Goal: Information Seeking & Learning: Learn about a topic

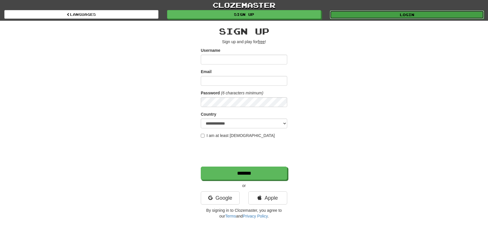
click at [370, 15] on link "Login" at bounding box center [407, 14] width 154 height 9
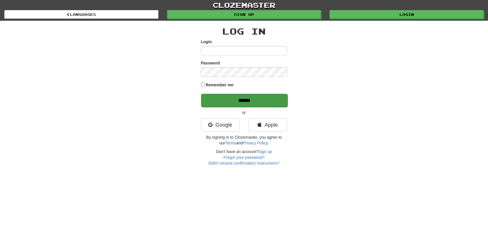
type input "*****"
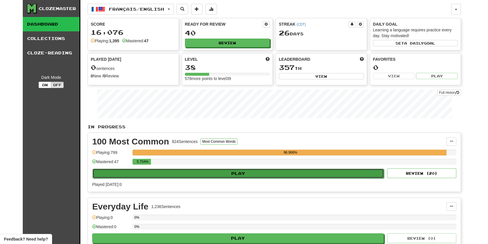
click at [201, 176] on button "Play" at bounding box center [238, 174] width 292 height 10
select select "**"
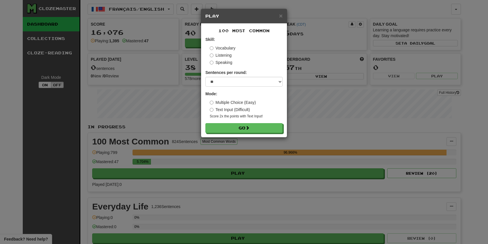
click at [230, 136] on div "100 Most Common Skill: Vocabulary Listening Speaking Sentences per round: * ** …" at bounding box center [244, 81] width 86 height 114
click at [229, 126] on button "Go" at bounding box center [244, 129] width 77 height 10
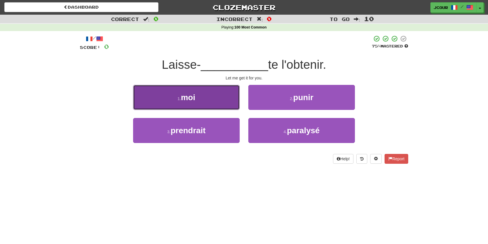
click at [213, 107] on button "1 . moi" at bounding box center [186, 97] width 107 height 25
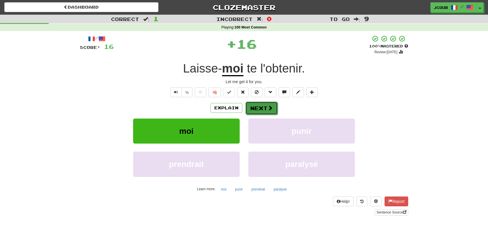
click at [270, 111] on button "Next" at bounding box center [261, 108] width 32 height 13
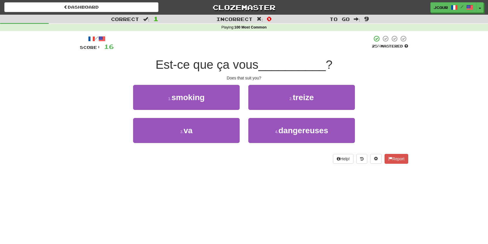
click at [225, 145] on div "3 . va" at bounding box center [186, 134] width 115 height 33
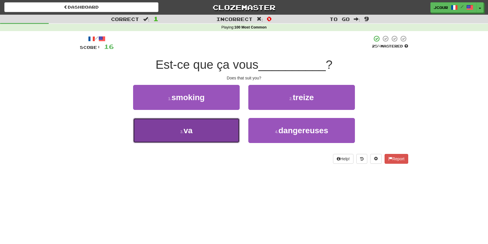
click at [223, 141] on button "3 . va" at bounding box center [186, 130] width 107 height 25
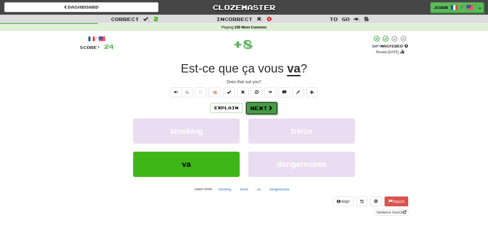
click at [260, 110] on button "Next" at bounding box center [261, 108] width 32 height 13
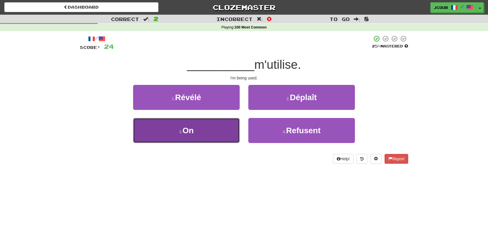
click at [219, 133] on button "3 . On" at bounding box center [186, 130] width 107 height 25
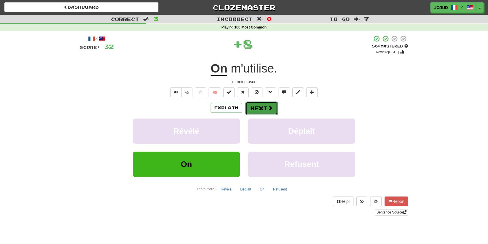
click at [254, 106] on button "Next" at bounding box center [261, 108] width 32 height 13
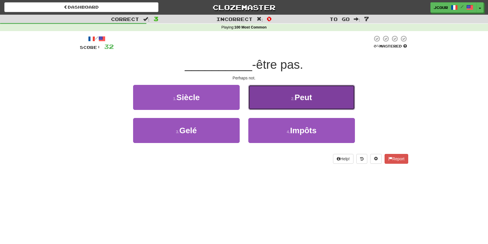
click at [264, 101] on button "2 . Peut" at bounding box center [301, 97] width 107 height 25
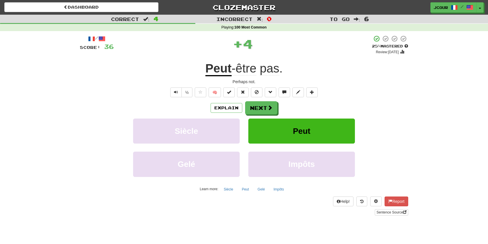
click at [262, 101] on div "/ Score: 36 + 4 25 % Mastered Review: 2025-09-22 Peut -être pas . Perhaps not. …" at bounding box center [244, 125] width 328 height 181
click at [262, 105] on button "Next" at bounding box center [261, 108] width 32 height 13
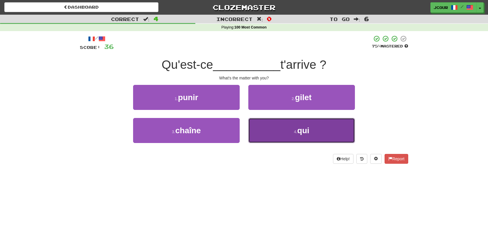
click at [272, 135] on button "4 . qui" at bounding box center [301, 130] width 107 height 25
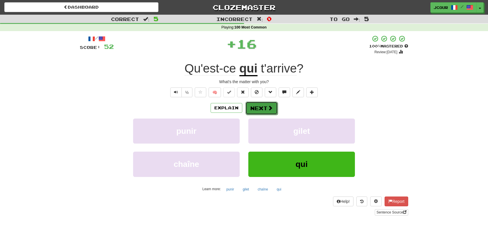
click at [266, 110] on button "Next" at bounding box center [261, 108] width 32 height 13
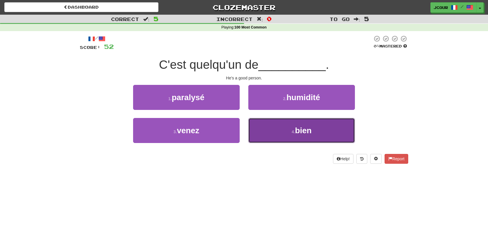
click at [278, 130] on button "4 . bien" at bounding box center [301, 130] width 107 height 25
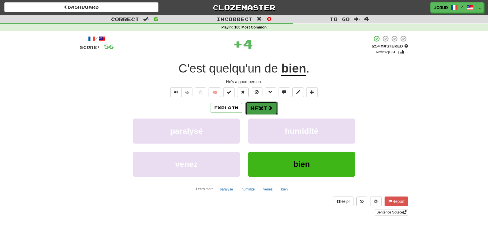
click at [270, 106] on span at bounding box center [270, 107] width 5 height 5
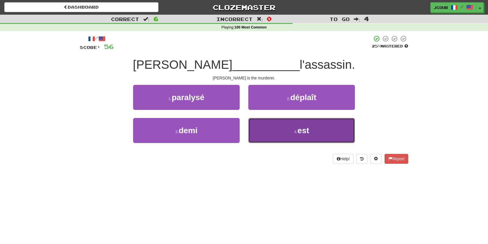
click at [285, 132] on button "4 . est" at bounding box center [301, 130] width 107 height 25
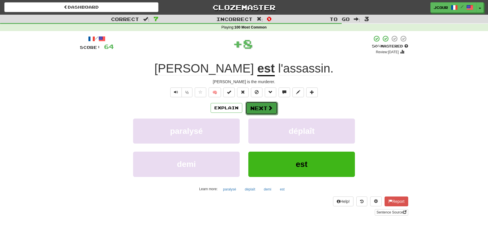
click at [274, 110] on button "Next" at bounding box center [261, 108] width 32 height 13
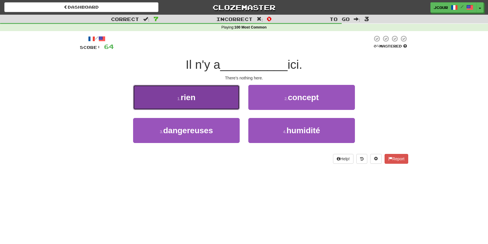
click at [217, 100] on button "1 . rien" at bounding box center [186, 97] width 107 height 25
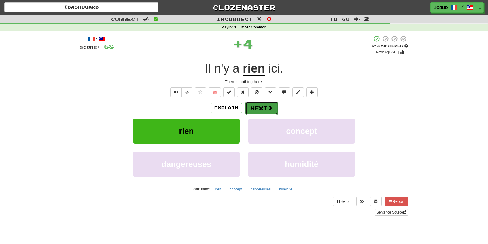
click at [272, 112] on button "Next" at bounding box center [261, 108] width 32 height 13
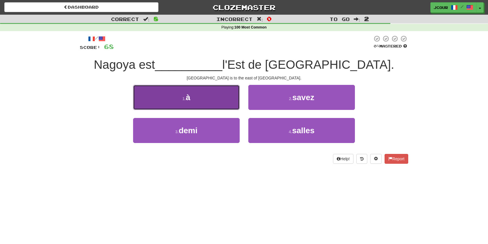
click at [227, 105] on button "1 . à" at bounding box center [186, 97] width 107 height 25
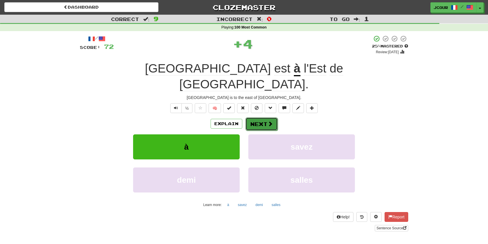
click at [264, 118] on button "Next" at bounding box center [261, 124] width 32 height 13
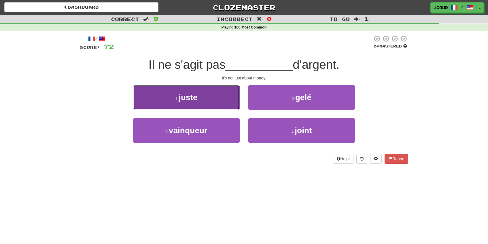
click at [232, 102] on button "1 . juste" at bounding box center [186, 97] width 107 height 25
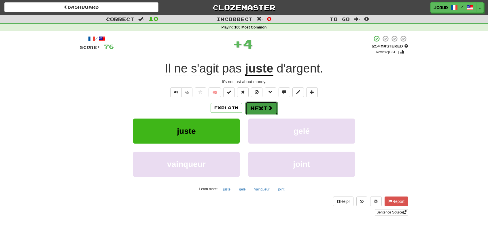
click at [262, 106] on button "Next" at bounding box center [261, 108] width 32 height 13
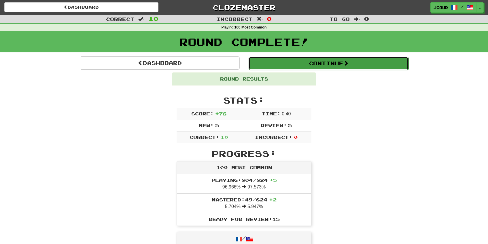
click at [301, 64] on button "Continue" at bounding box center [329, 63] width 160 height 13
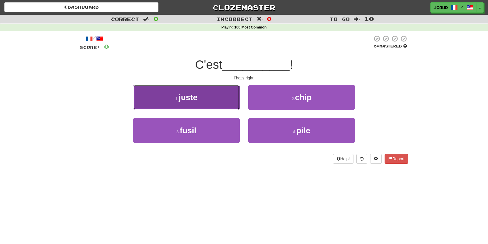
click at [225, 104] on button "1 . juste" at bounding box center [186, 97] width 107 height 25
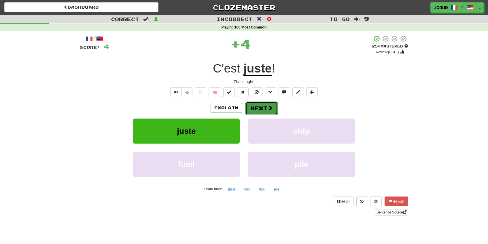
click at [271, 107] on span at bounding box center [270, 107] width 5 height 5
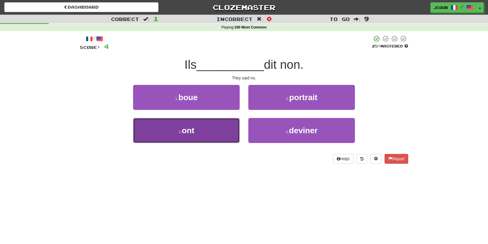
click at [232, 129] on button "3 . ont" at bounding box center [186, 130] width 107 height 25
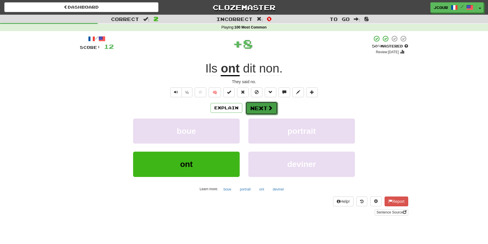
click at [260, 111] on button "Next" at bounding box center [261, 108] width 32 height 13
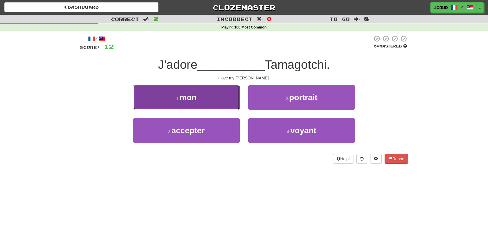
click at [238, 103] on button "1 . mon" at bounding box center [186, 97] width 107 height 25
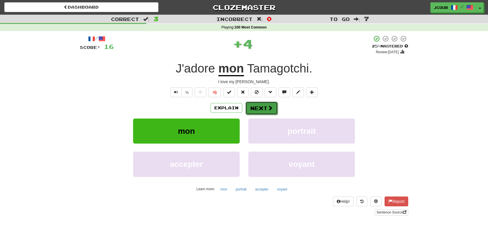
click at [256, 105] on button "Next" at bounding box center [261, 108] width 32 height 13
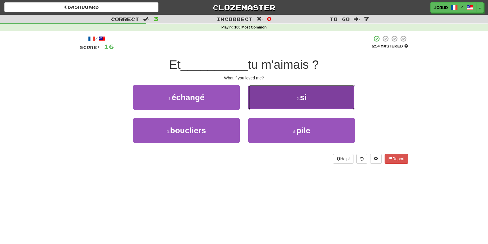
click at [268, 104] on button "2 . si" at bounding box center [301, 97] width 107 height 25
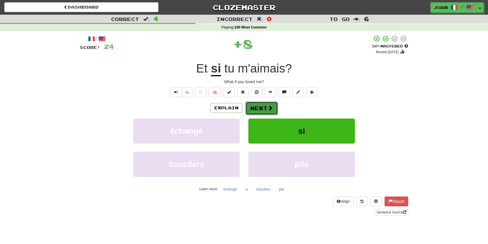
click at [257, 107] on button "Next" at bounding box center [261, 108] width 32 height 13
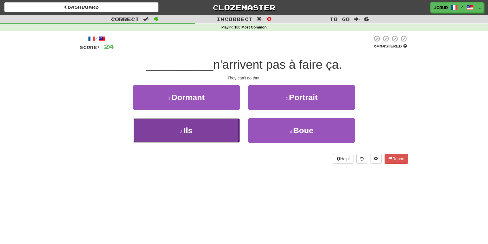
click at [224, 140] on button "3 . Ils" at bounding box center [186, 130] width 107 height 25
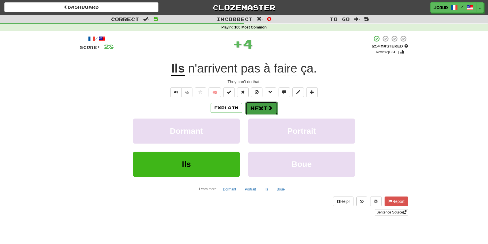
click at [260, 111] on button "Next" at bounding box center [261, 108] width 32 height 13
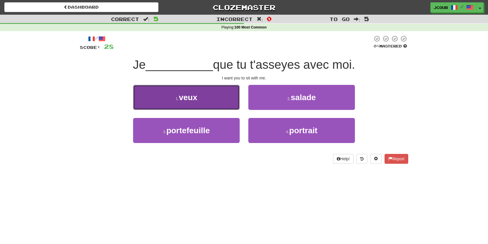
click at [232, 102] on button "1 . veux" at bounding box center [186, 97] width 107 height 25
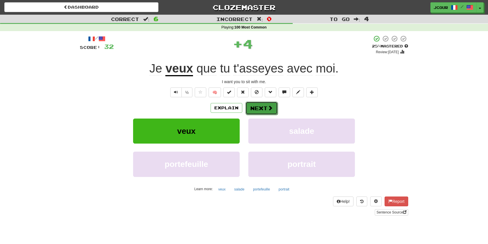
click at [259, 105] on button "Next" at bounding box center [261, 108] width 32 height 13
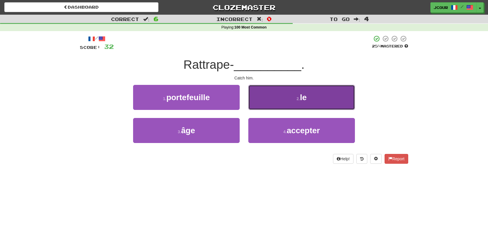
click at [282, 102] on button "2 . le" at bounding box center [301, 97] width 107 height 25
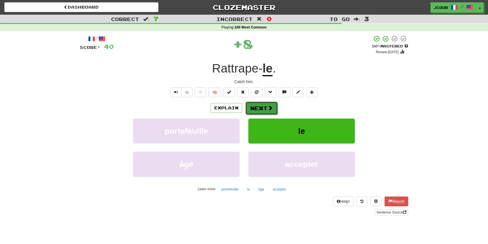
click at [265, 110] on button "Next" at bounding box center [261, 108] width 32 height 13
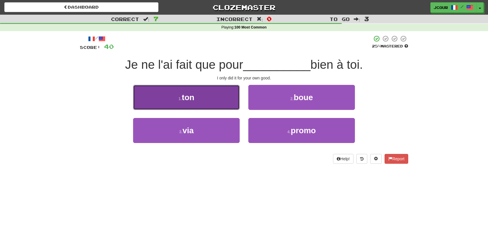
click at [219, 105] on button "1 . ton" at bounding box center [186, 97] width 107 height 25
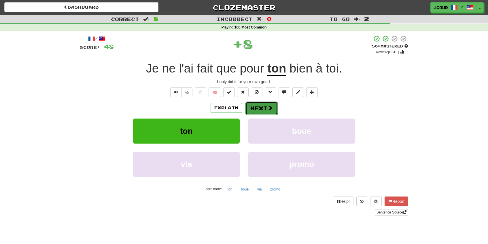
click at [259, 107] on button "Next" at bounding box center [261, 108] width 32 height 13
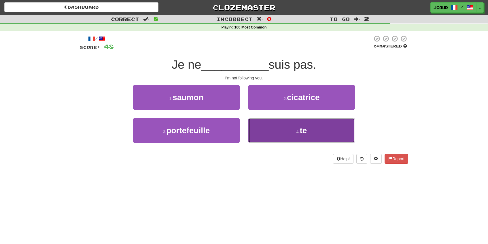
click at [271, 135] on button "4 . te" at bounding box center [301, 130] width 107 height 25
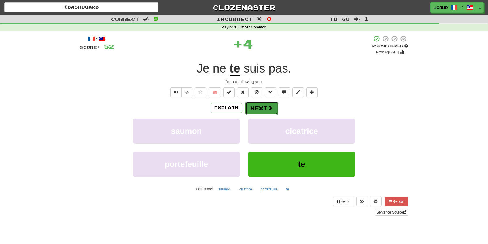
click at [266, 108] on button "Next" at bounding box center [261, 108] width 32 height 13
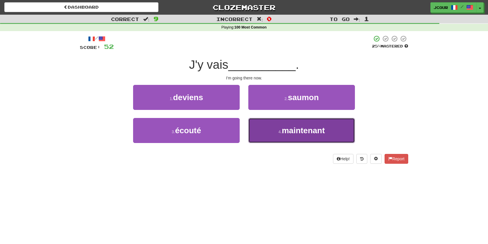
click at [276, 138] on button "4 . maintenant" at bounding box center [301, 130] width 107 height 25
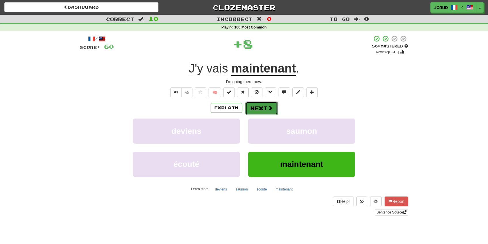
click at [267, 102] on button "Next" at bounding box center [261, 108] width 32 height 13
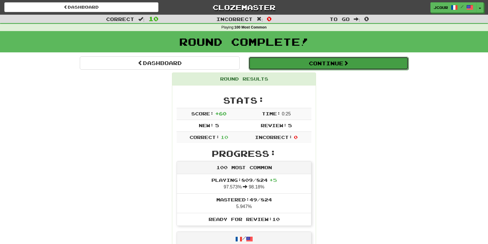
click at [289, 68] on button "Continue" at bounding box center [329, 63] width 160 height 13
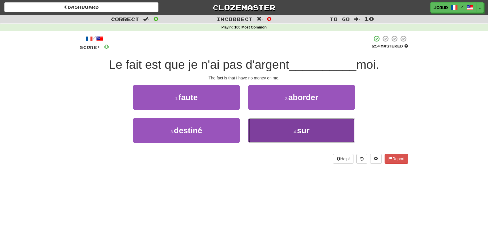
click at [279, 142] on button "4 . sur" at bounding box center [301, 130] width 107 height 25
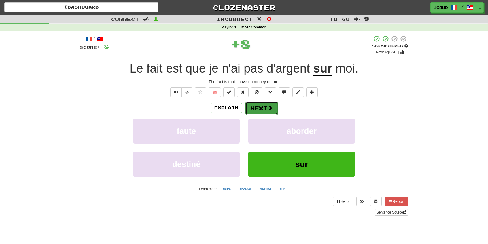
click at [266, 107] on button "Next" at bounding box center [261, 108] width 32 height 13
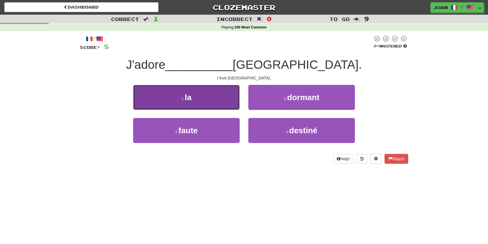
click at [222, 99] on button "1 . la" at bounding box center [186, 97] width 107 height 25
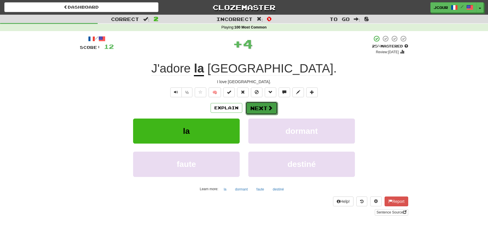
click at [253, 107] on button "Next" at bounding box center [261, 108] width 32 height 13
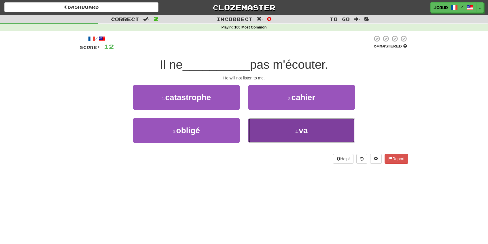
click at [273, 135] on button "4 . va" at bounding box center [301, 130] width 107 height 25
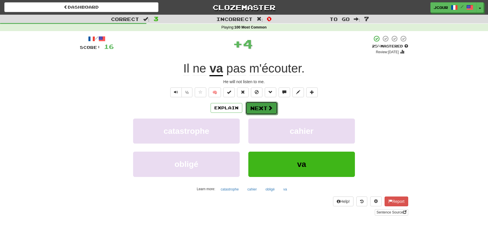
click at [255, 105] on button "Next" at bounding box center [261, 108] width 32 height 13
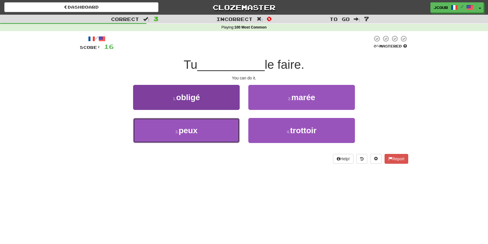
click at [215, 133] on button "3 . peux" at bounding box center [186, 130] width 107 height 25
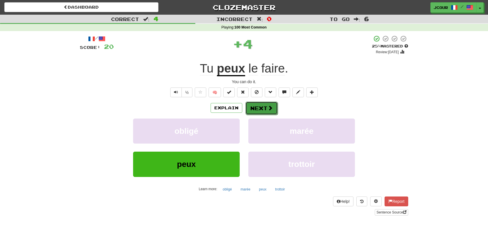
click at [251, 108] on button "Next" at bounding box center [261, 108] width 32 height 13
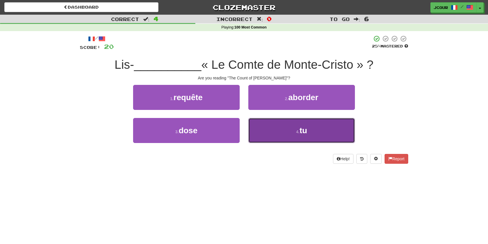
click at [271, 124] on button "4 . tu" at bounding box center [301, 130] width 107 height 25
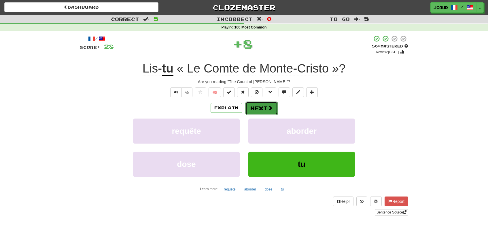
click at [259, 105] on button "Next" at bounding box center [261, 108] width 32 height 13
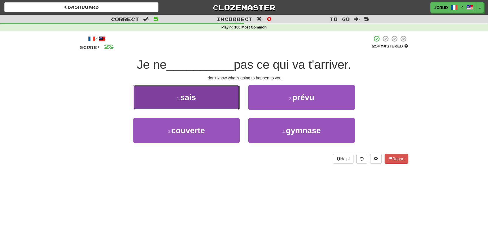
click at [228, 100] on button "1 . sais" at bounding box center [186, 97] width 107 height 25
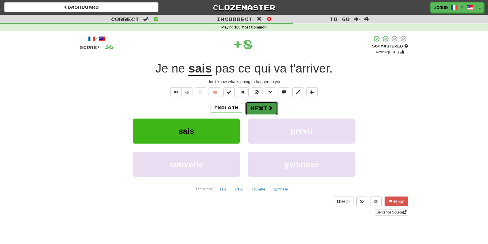
click at [258, 107] on button "Next" at bounding box center [261, 108] width 32 height 13
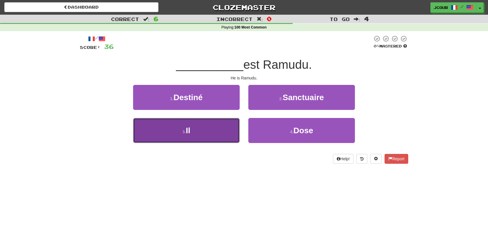
click at [222, 142] on button "3 . Il" at bounding box center [186, 130] width 107 height 25
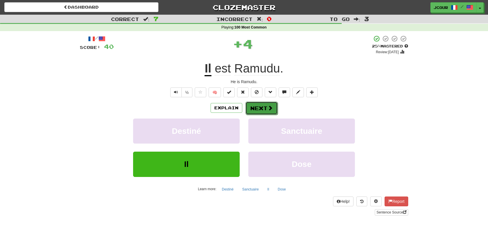
click at [255, 114] on button "Next" at bounding box center [261, 108] width 32 height 13
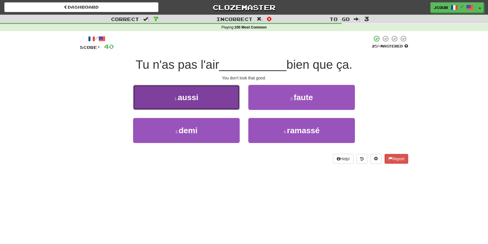
click at [222, 98] on button "1 . aussi" at bounding box center [186, 97] width 107 height 25
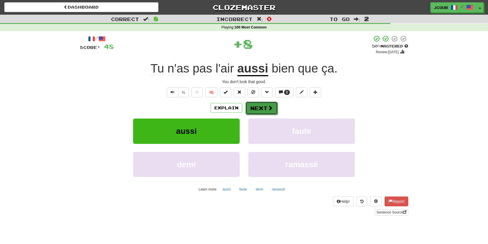
click at [260, 107] on button "Next" at bounding box center [261, 108] width 32 height 13
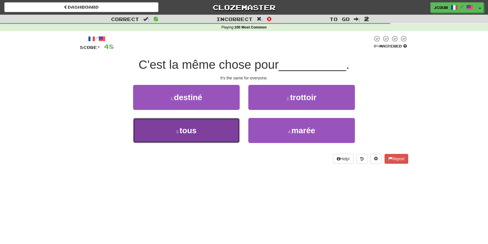
click at [218, 137] on button "3 . tous" at bounding box center [186, 130] width 107 height 25
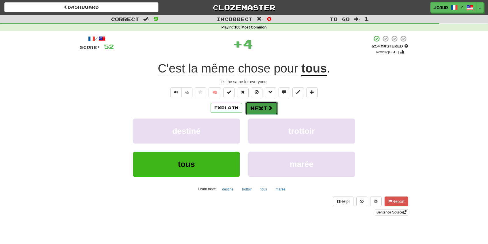
click at [253, 114] on button "Next" at bounding box center [261, 108] width 32 height 13
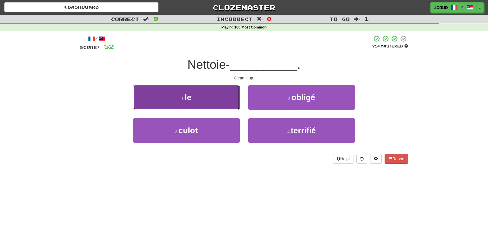
click at [229, 106] on button "1 . le" at bounding box center [186, 97] width 107 height 25
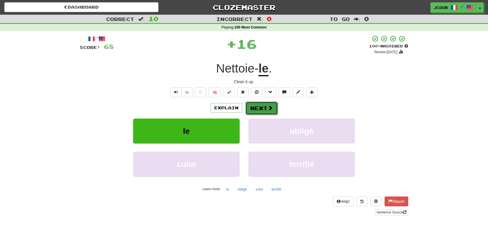
click at [261, 103] on button "Next" at bounding box center [261, 108] width 32 height 13
